Goal: Information Seeking & Learning: Check status

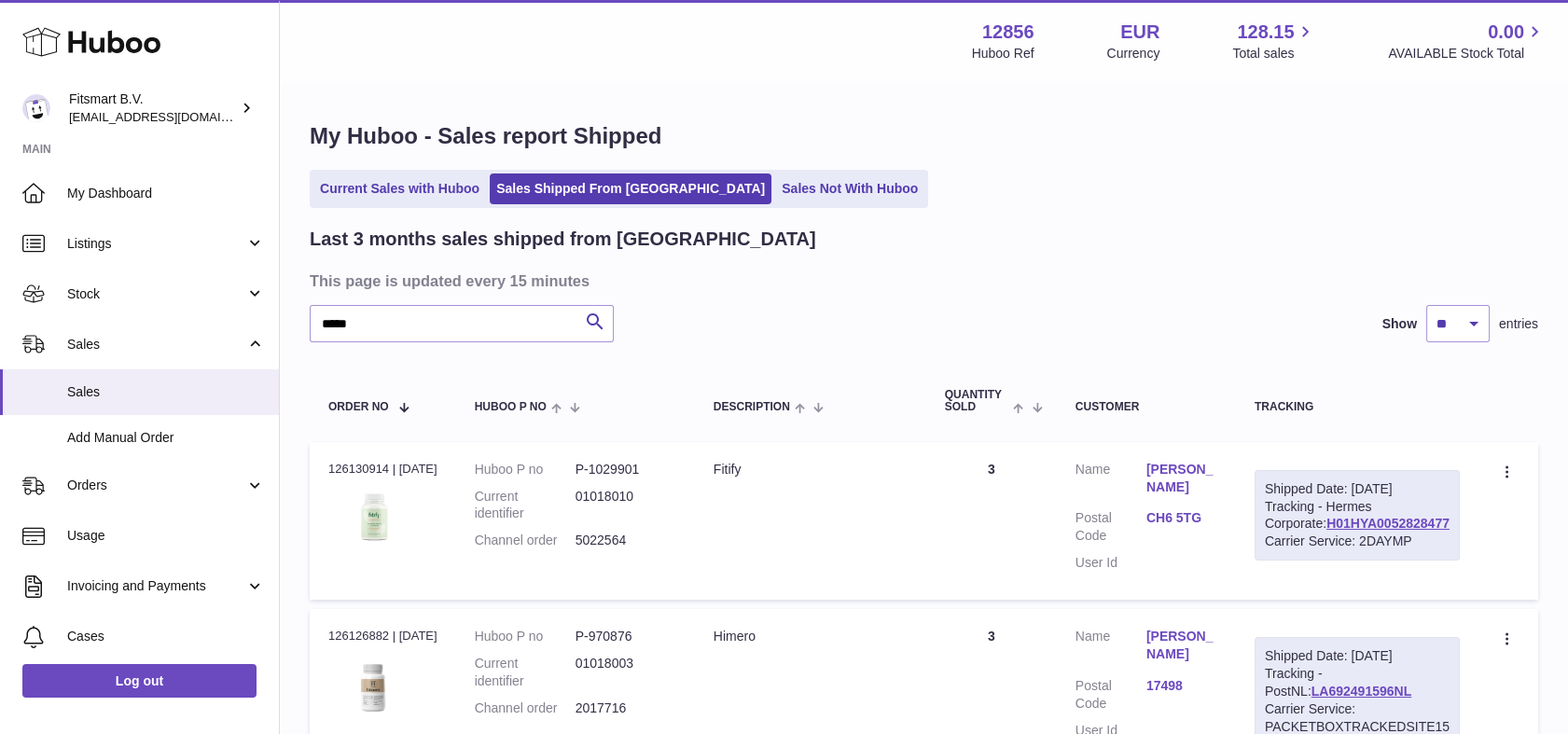
type input "******"
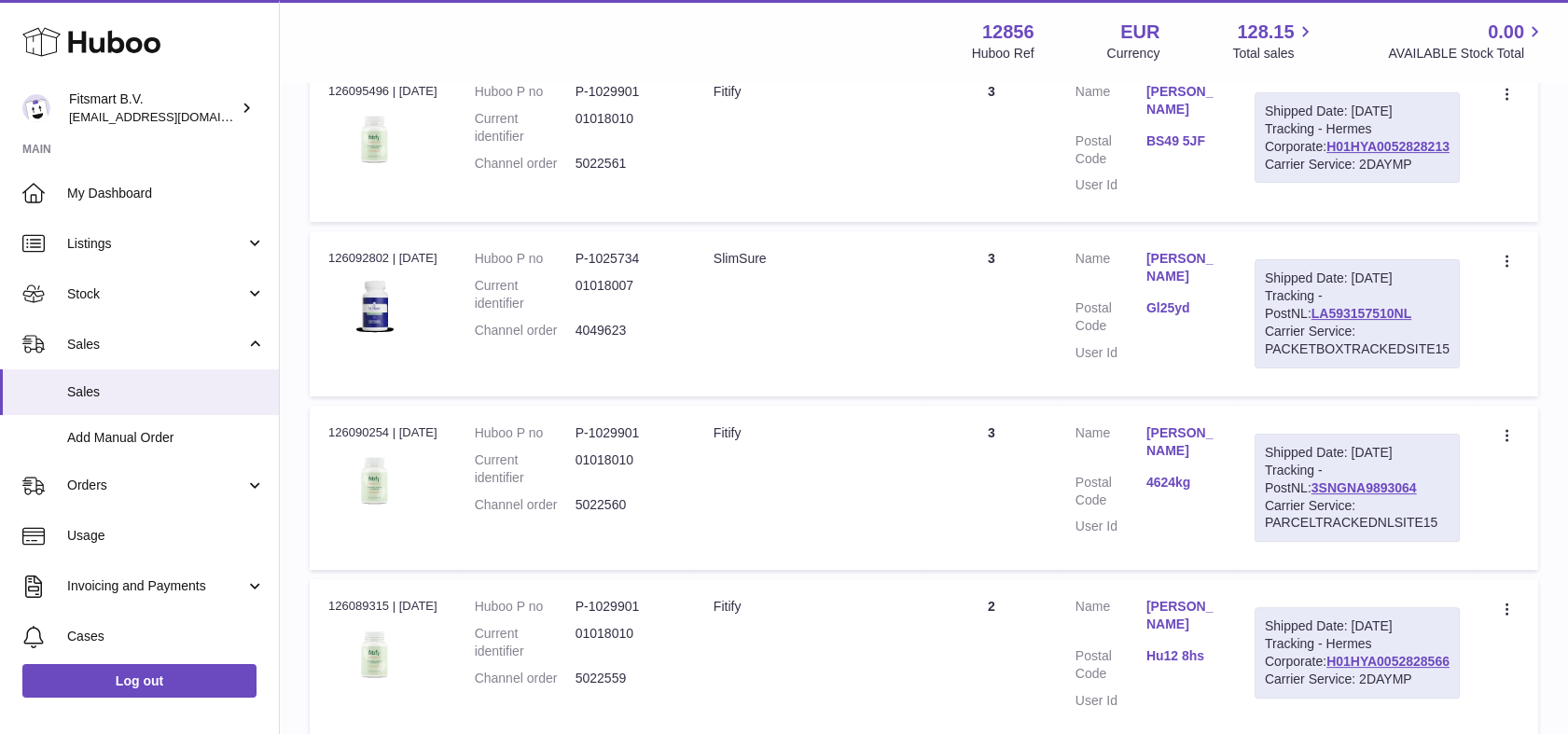
scroll to position [1243, 0]
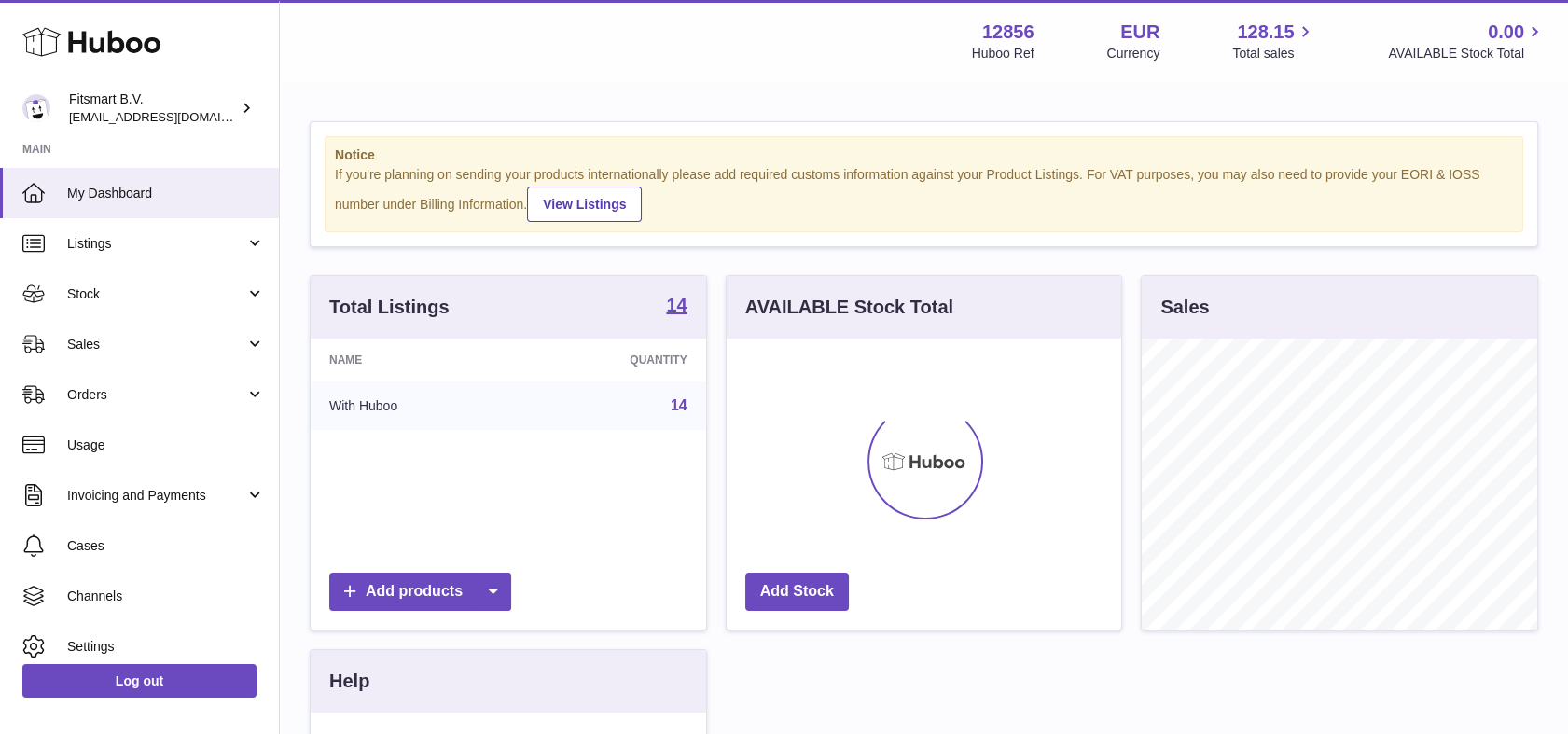
scroll to position [291, 395]
drag, startPoint x: 111, startPoint y: 344, endPoint x: 140, endPoint y: 411, distance: 73.0
click at [111, 344] on span "Sales" at bounding box center [156, 345] width 178 height 18
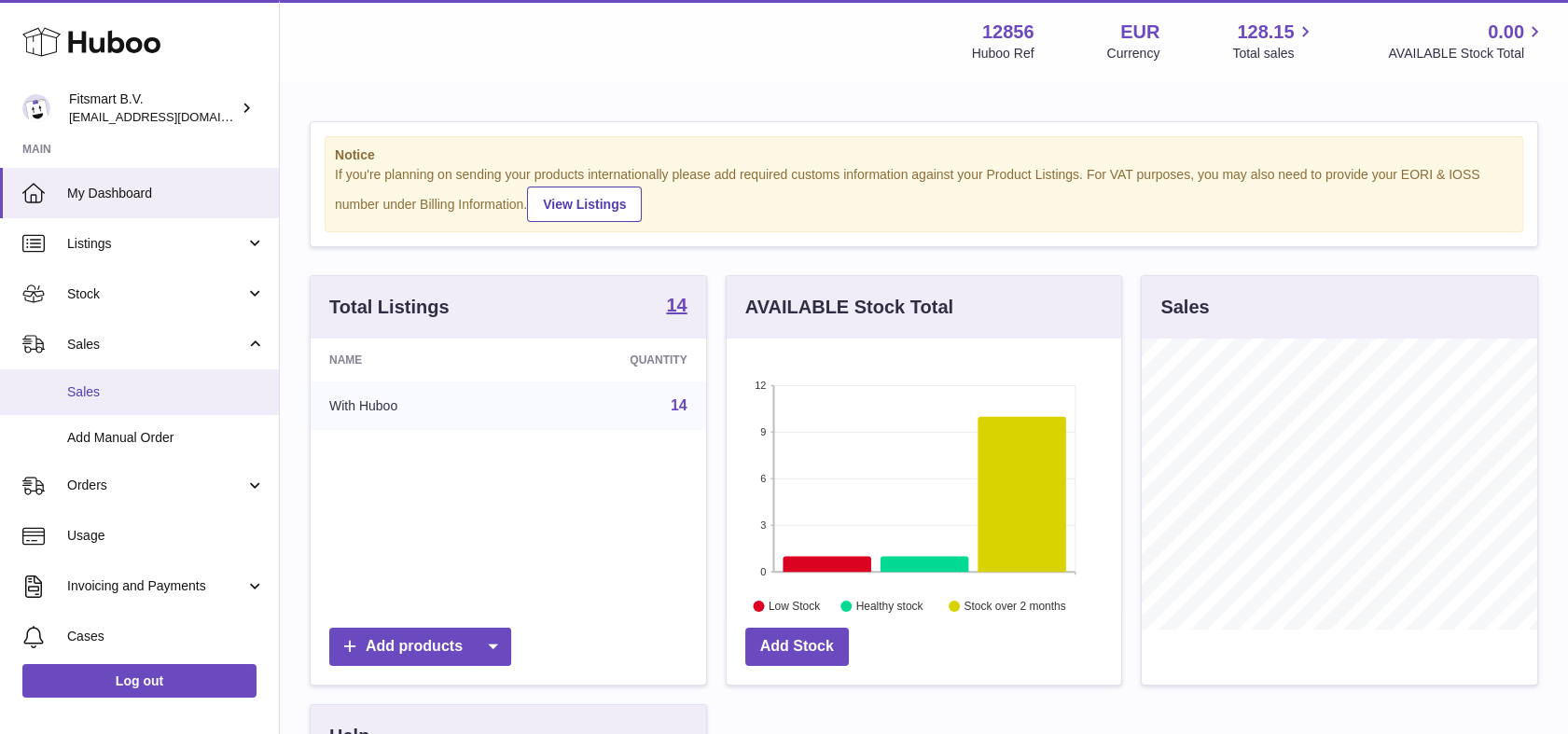
click at [133, 395] on span "Sales" at bounding box center [165, 392] width 198 height 18
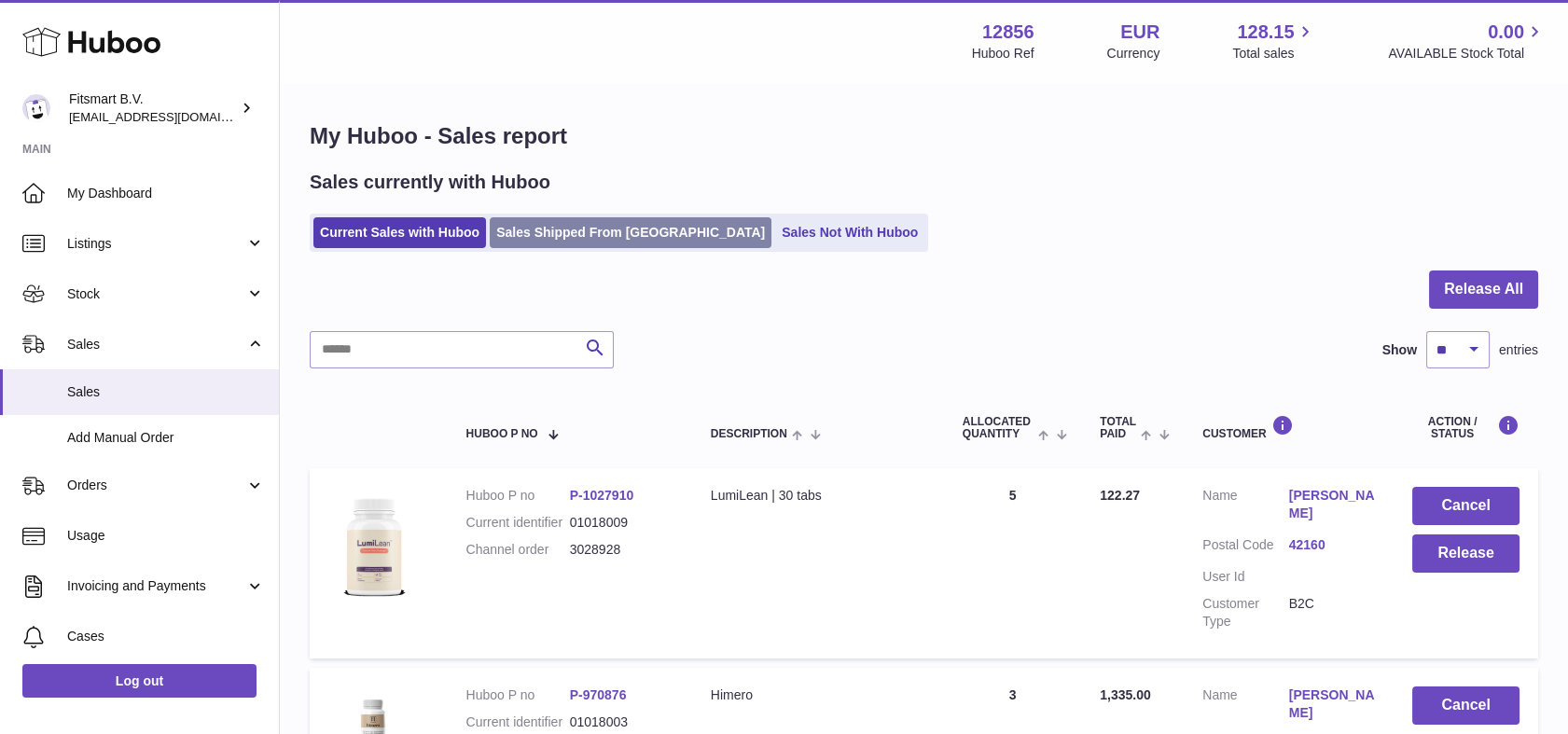
click at [540, 246] on link "Sales Shipped From Huboo" at bounding box center [630, 233] width 281 height 31
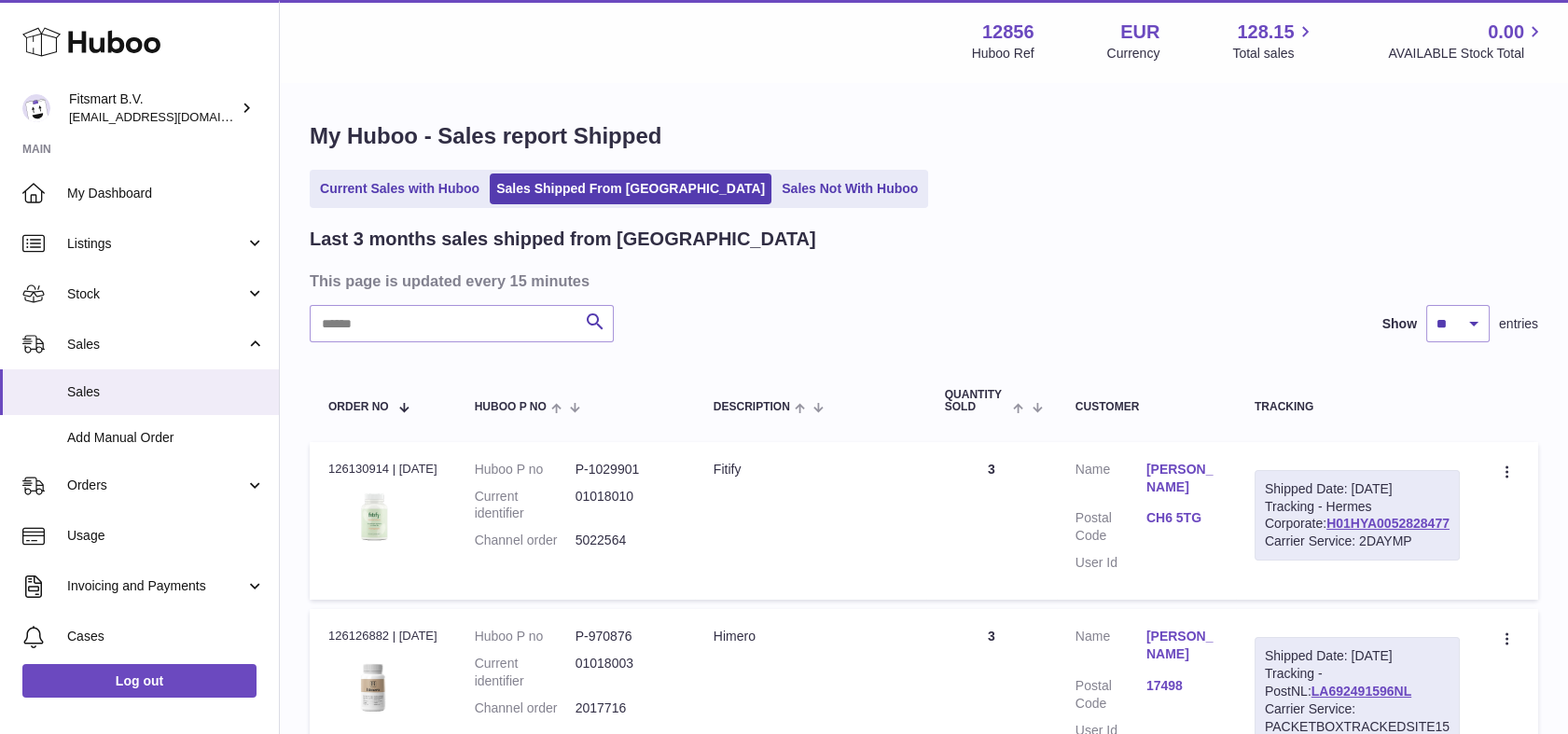
click at [434, 327] on input "text" at bounding box center [461, 323] width 304 height 37
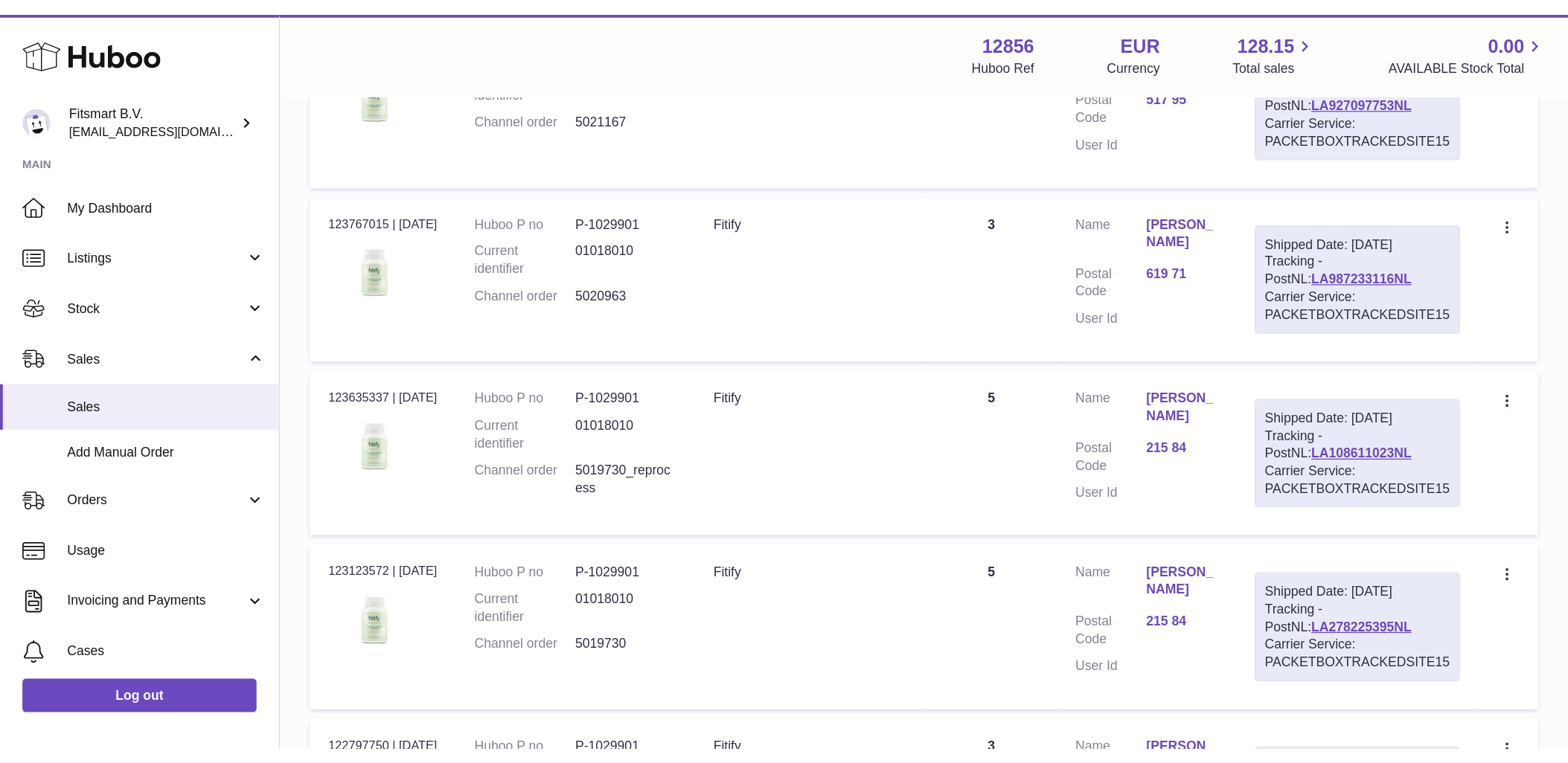
scroll to position [578, 0]
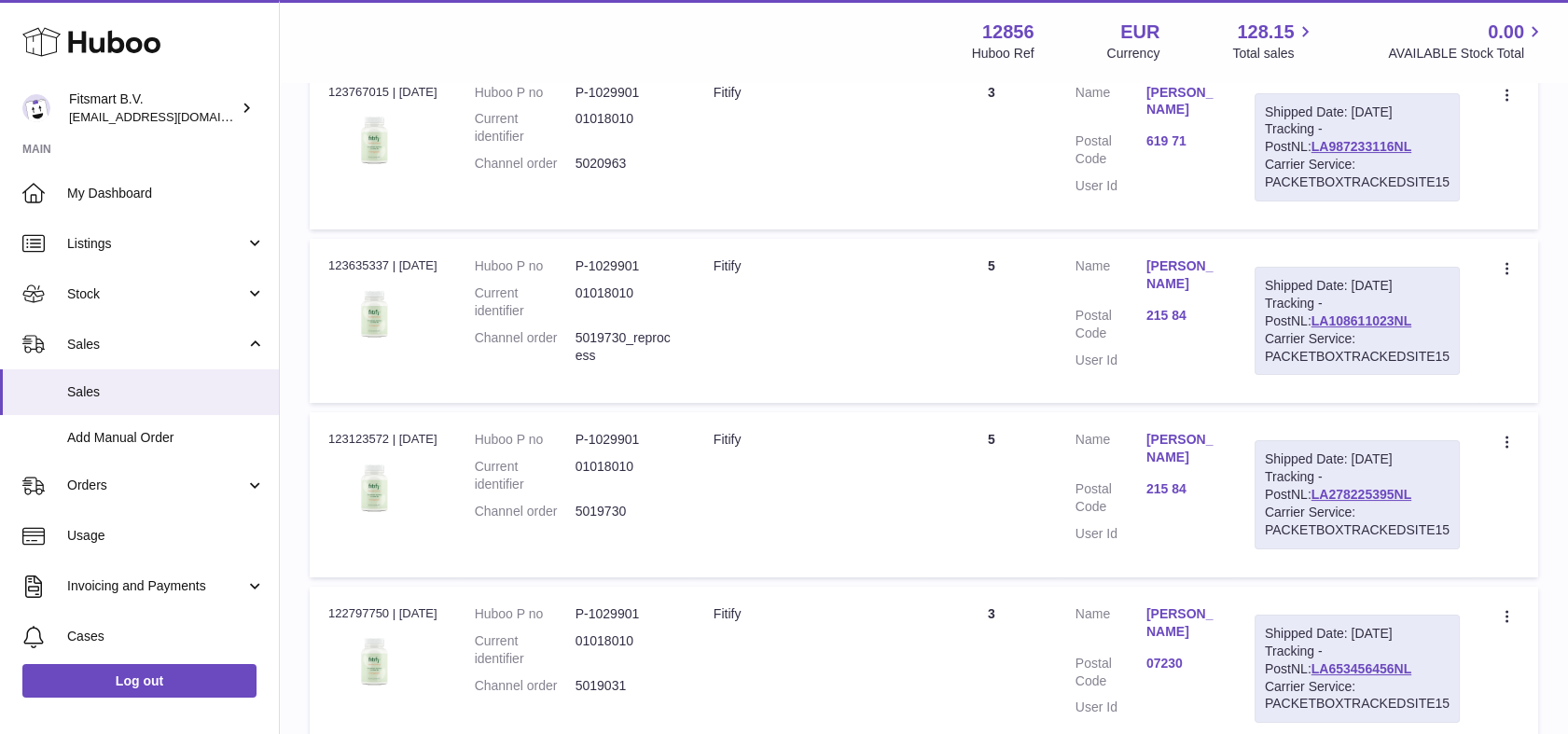
type input "*****"
click at [619, 365] on dd "5019730_reprocess" at bounding box center [625, 347] width 100 height 35
click at [621, 365] on dd "5019730_reprocess" at bounding box center [625, 347] width 100 height 35
copy dd "5019730_reprocess"
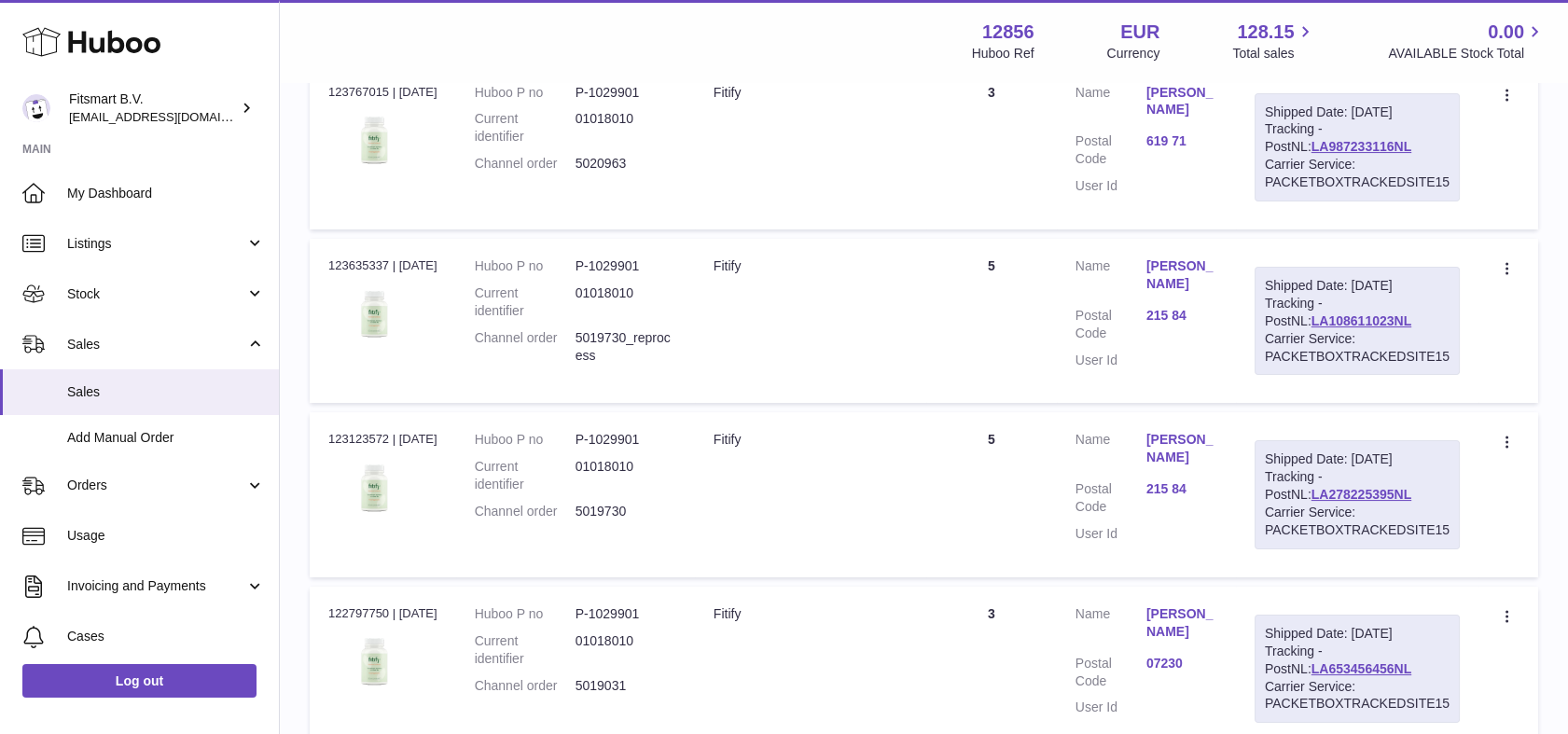
click at [619, 521] on dd "5019730" at bounding box center [625, 512] width 100 height 18
click at [622, 521] on dd "5019730" at bounding box center [625, 512] width 100 height 18
copy dd "5019730"
click at [349, 448] on div "Order no 123123572 | 19th Aug" at bounding box center [383, 439] width 109 height 17
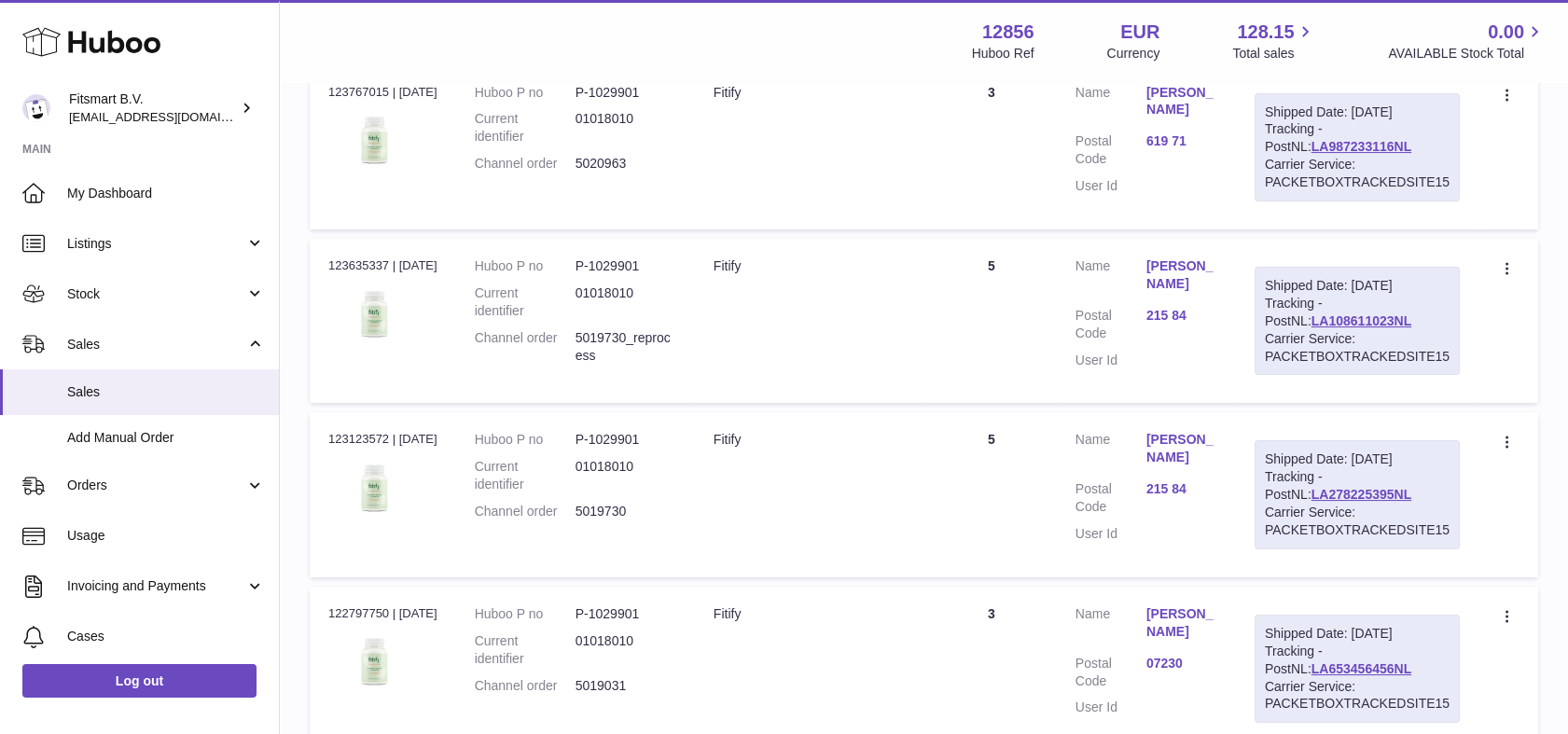
click at [349, 448] on div "Order no 123123572 | 19th Aug" at bounding box center [383, 439] width 109 height 17
copy div "123123572"
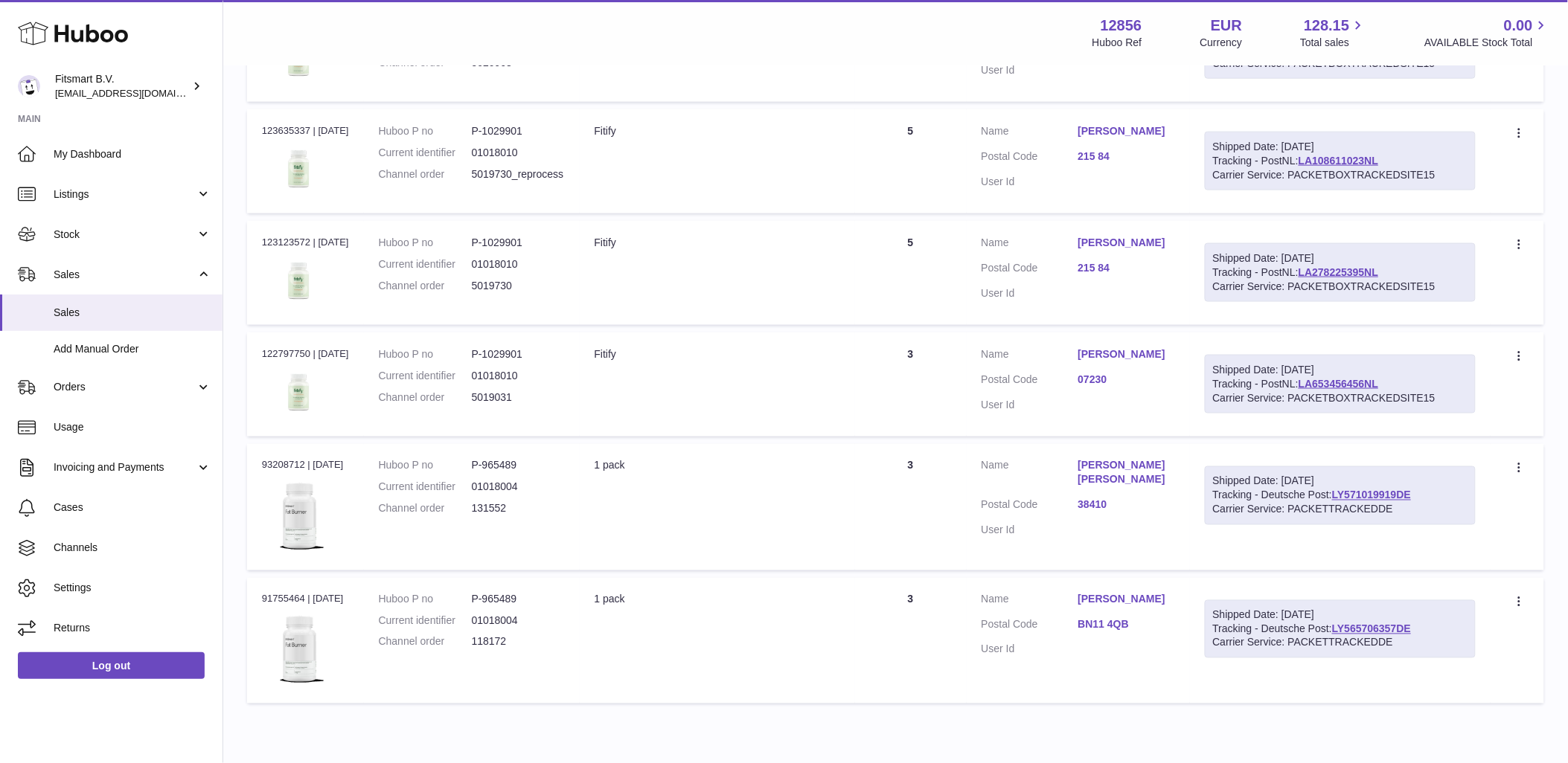
scroll to position [0, 0]
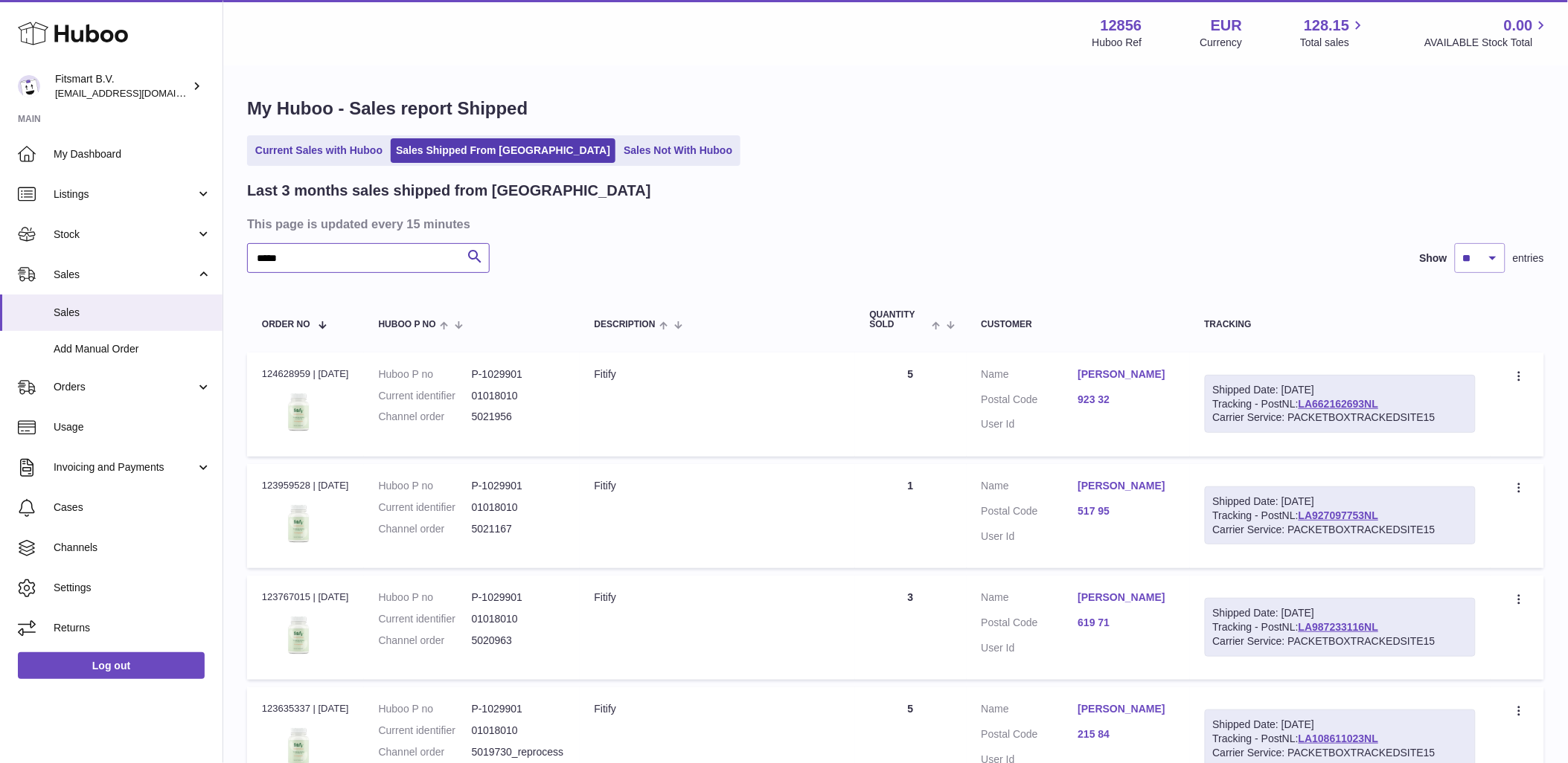
click at [357, 255] on input "*****" at bounding box center [368, 258] width 242 height 29
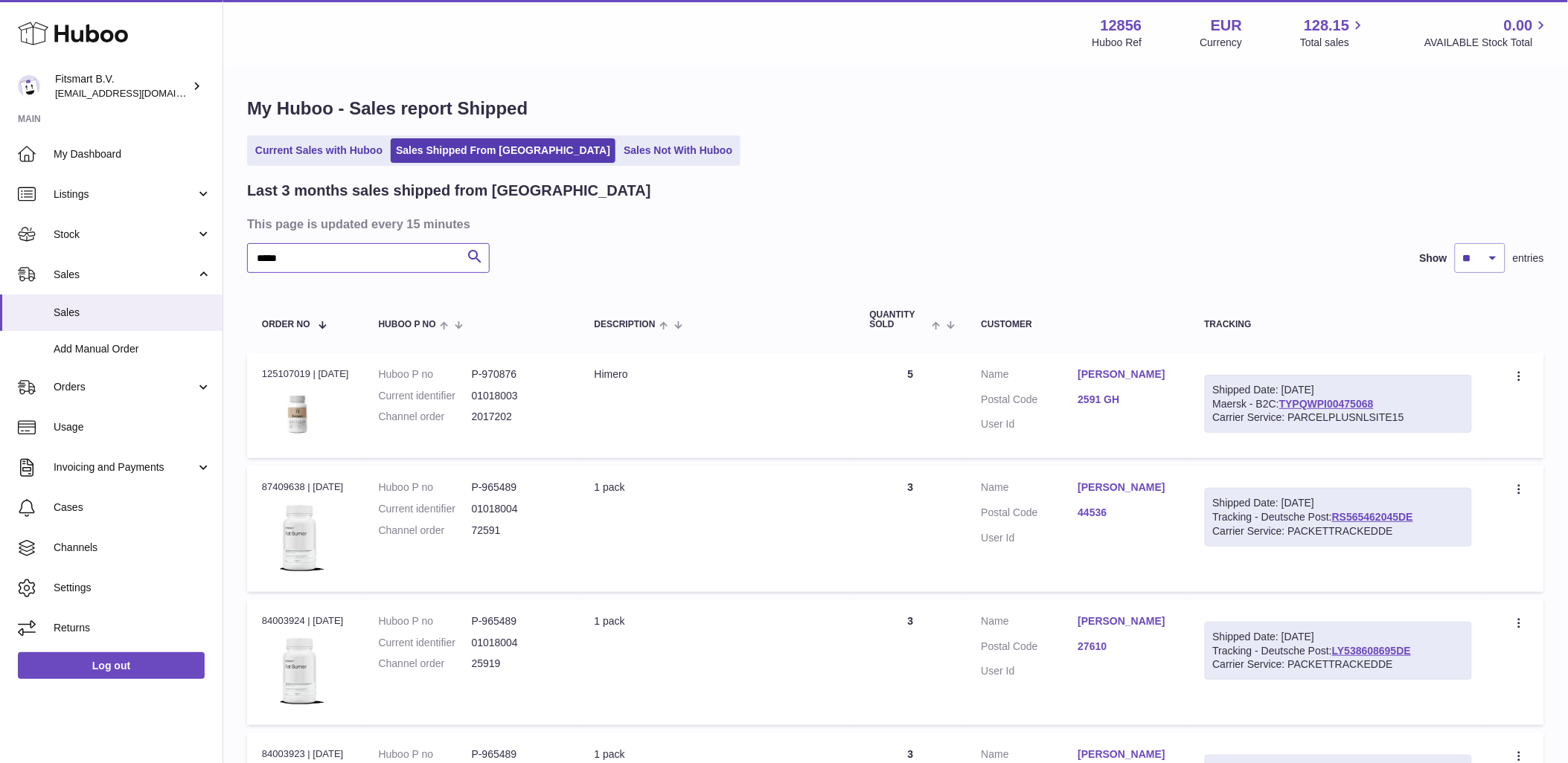
type input "****"
click at [506, 404] on dl "Huboo P no P-970876 Current identifier 01018003 Channel order 2017202" at bounding box center [472, 399] width 186 height 64
drag, startPoint x: 506, startPoint y: 404, endPoint x: 509, endPoint y: 412, distance: 8.5
click at [509, 412] on dd "2017202" at bounding box center [519, 417] width 93 height 14
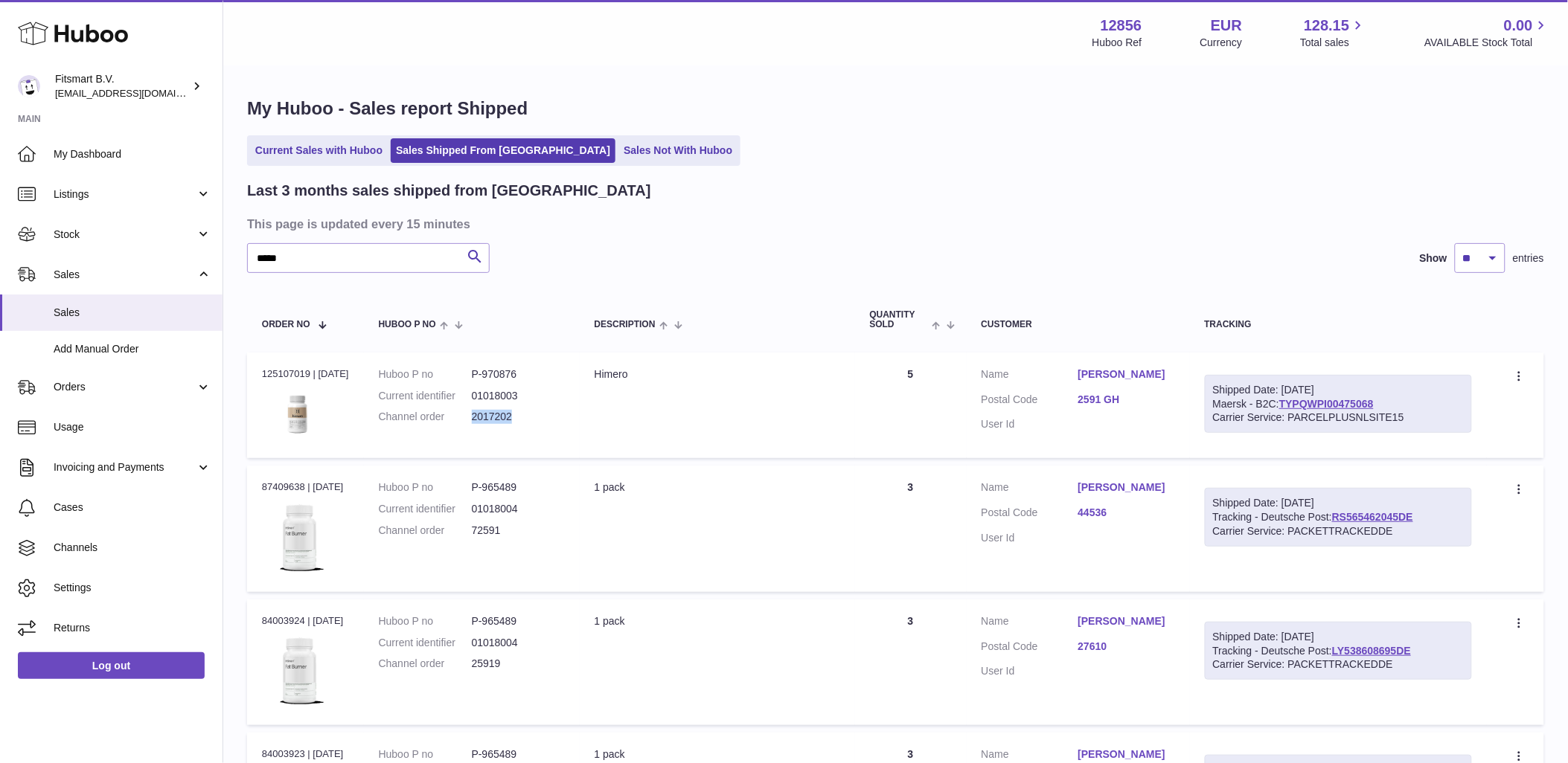
click at [509, 412] on dd "2017202" at bounding box center [519, 417] width 93 height 14
copy dd "2017202"
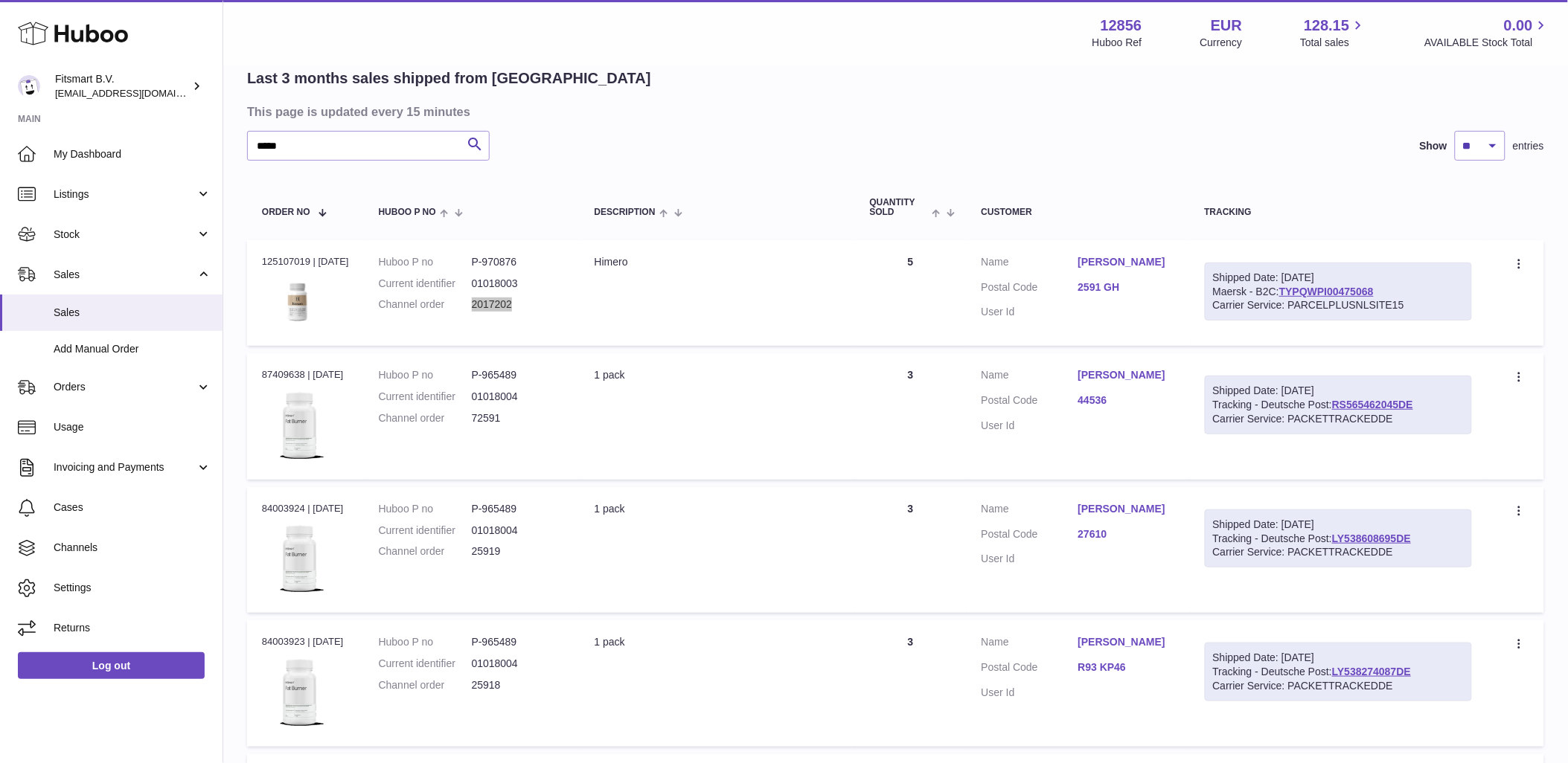
scroll to position [82, 0]
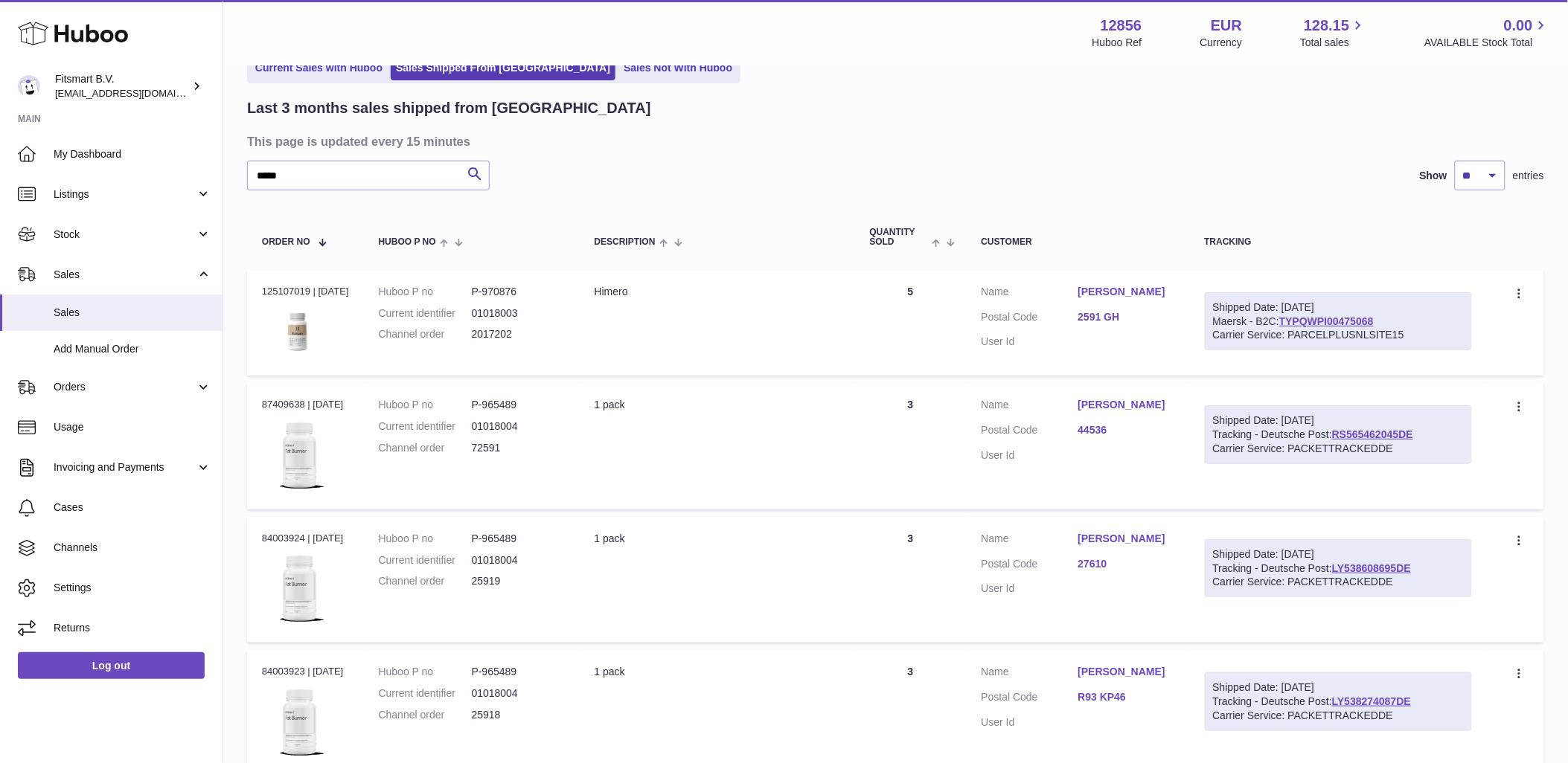
click at [281, 286] on div "Order no 125107019 | 21st Sep" at bounding box center [305, 291] width 87 height 13
copy div "125107019"
